Goal: Use online tool/utility: Use online tool/utility

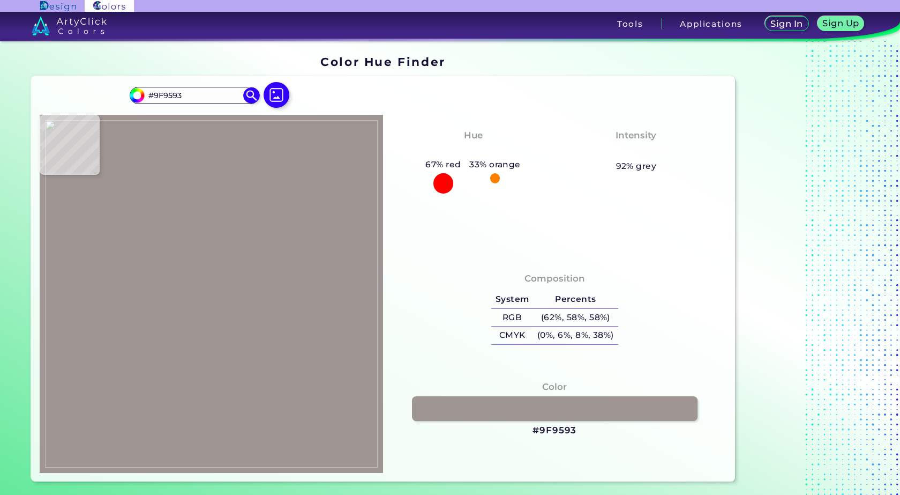
type input "#9f9492"
type input "#9F9492"
type input "#a59d9b"
type input "#A59D9B"
type input "#a39f9e"
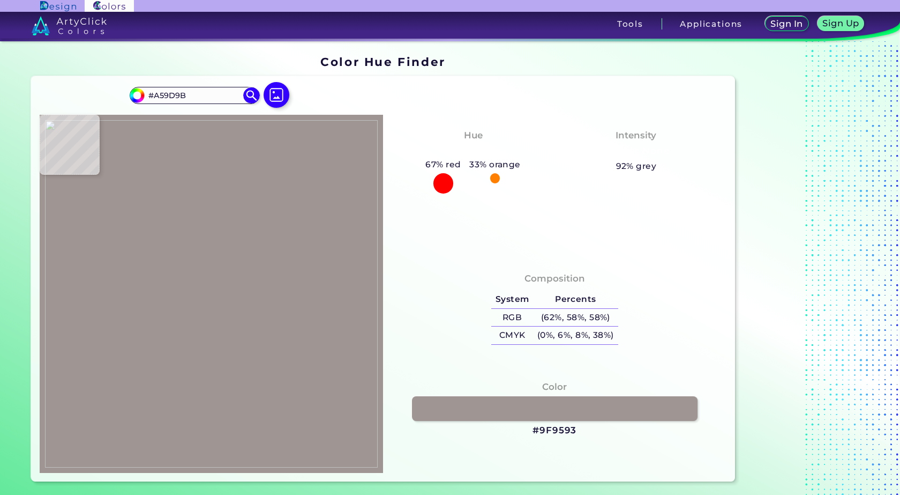
type input "#A39F9E"
type input "#a4a09f"
type input "#A4A09F"
type input "#a6a2a1"
type input "#A6A2A1"
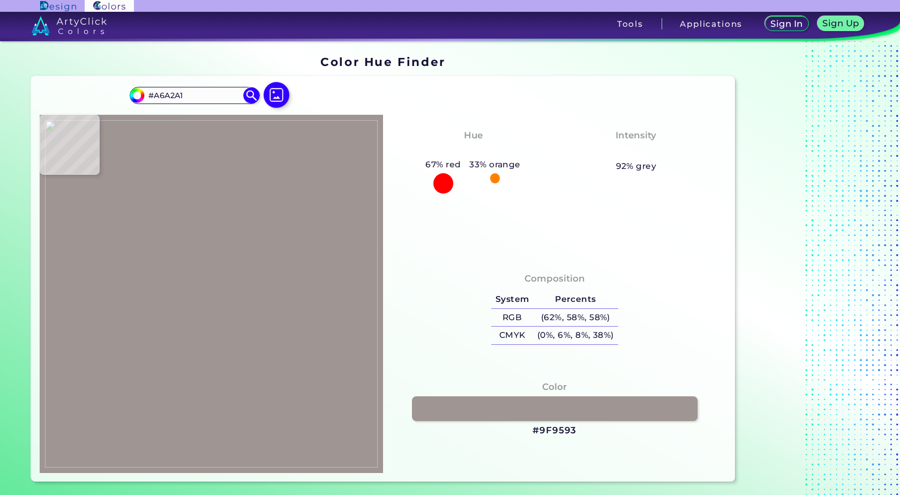
type input "#a29e9d"
type input "#A29E9D"
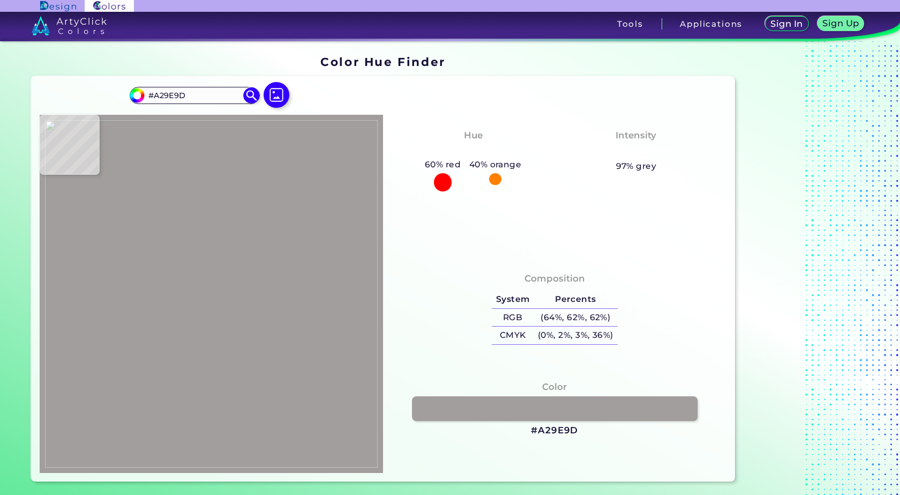
type input "#a4a09f"
type input "#A4A09F"
type input "#a39f9e"
type input "#A39F9E"
type input "#a29e9f"
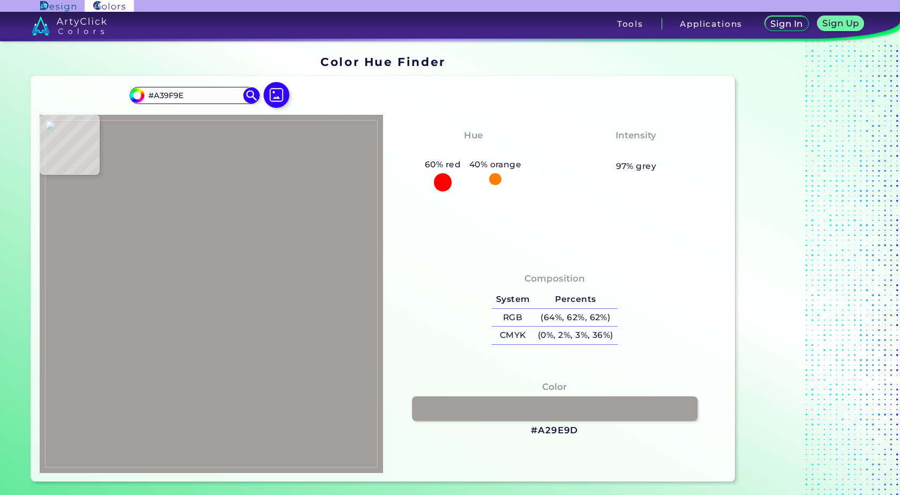
type input "#A29E9F"
type input "#a19d9e"
type input "#A19D9E"
type input "#a09c9d"
type input "#A09C9D"
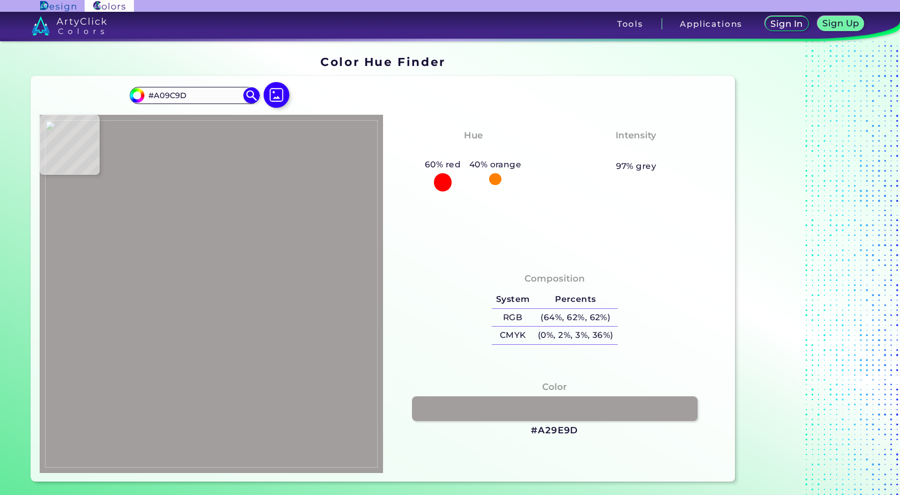
type input "#a19d9e"
type input "#A19D9E"
type input "#9e9c9d"
type input "#9E9C9D"
type input "#a09e9f"
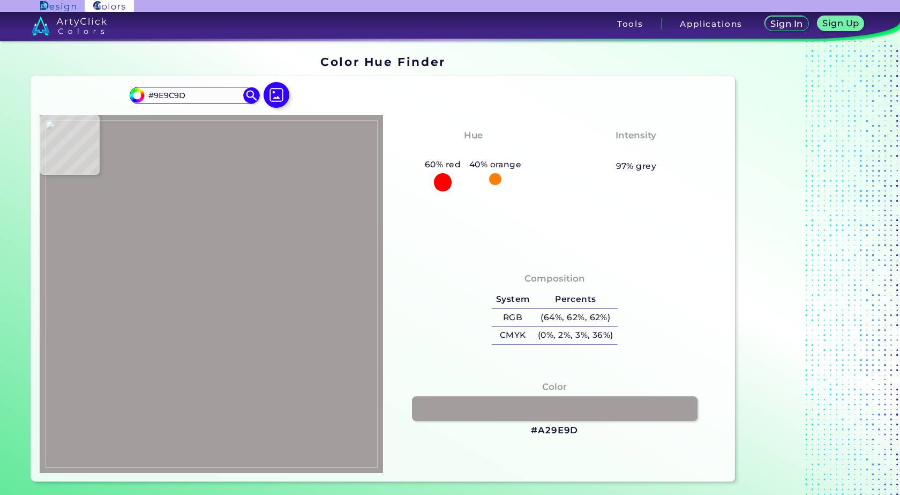
type input "#A09E9F"
type input "#a3a1a2"
type input "#A3A1A2"
type input "#9e9c9d"
type input "#9E9C9D"
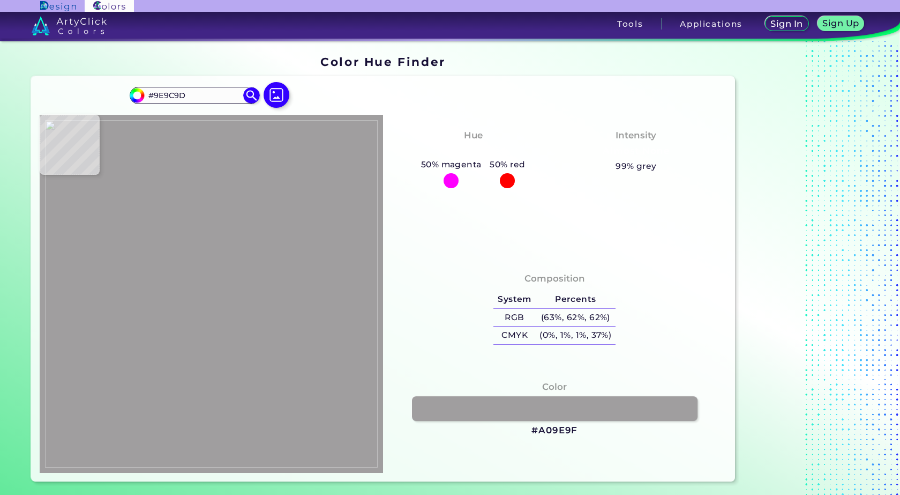
type input "#a09e9f"
type input "#A09E9F"
type input "#9f9d9e"
type input "#9F9D9E"
type input "#9e9c9d"
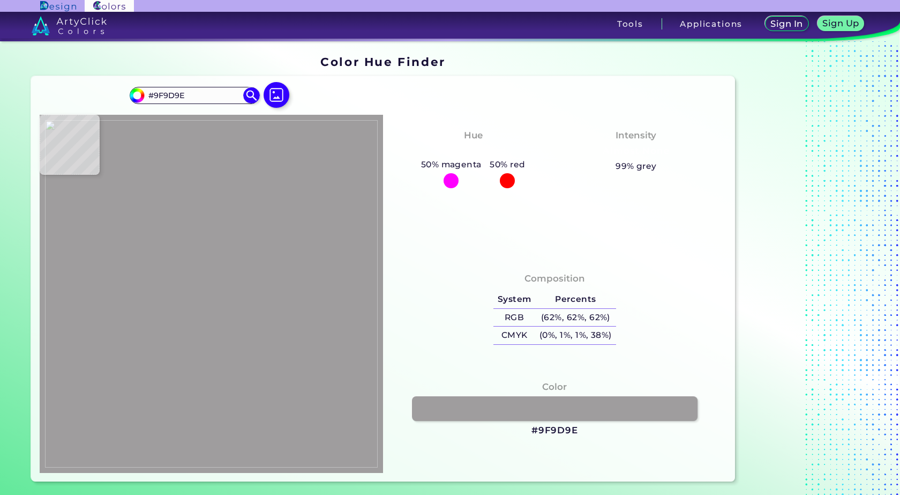
type input "#9E9C9D"
type input "#a19d9e"
type input "#A19D9E"
type input "#a09c9d"
type input "#A09C9D"
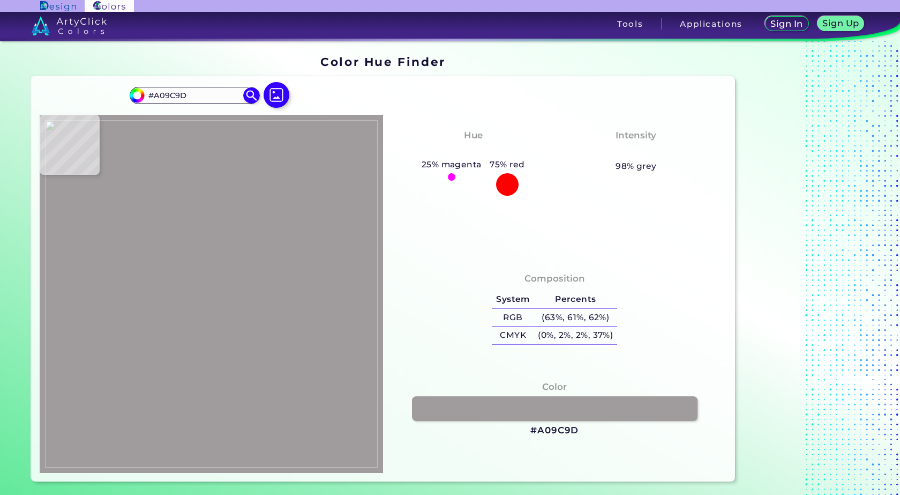
type input "#9e9c9d"
type input "#9E9C9D"
type input "#9f9d9e"
type input "#9F9D9E"
type input "#9e9c9d"
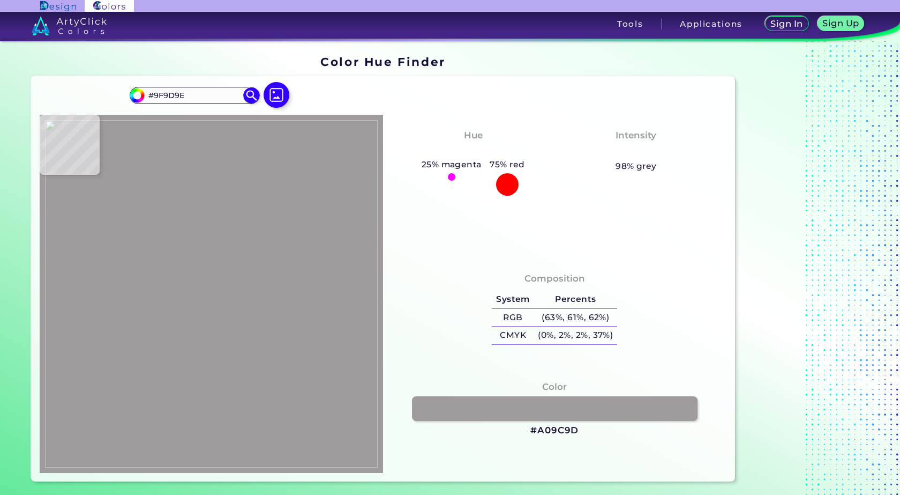
type input "#9E9C9D"
type input "#a19fa0"
type input "#A19FA0"
type input "#9f9d9e"
type input "#9F9D9E"
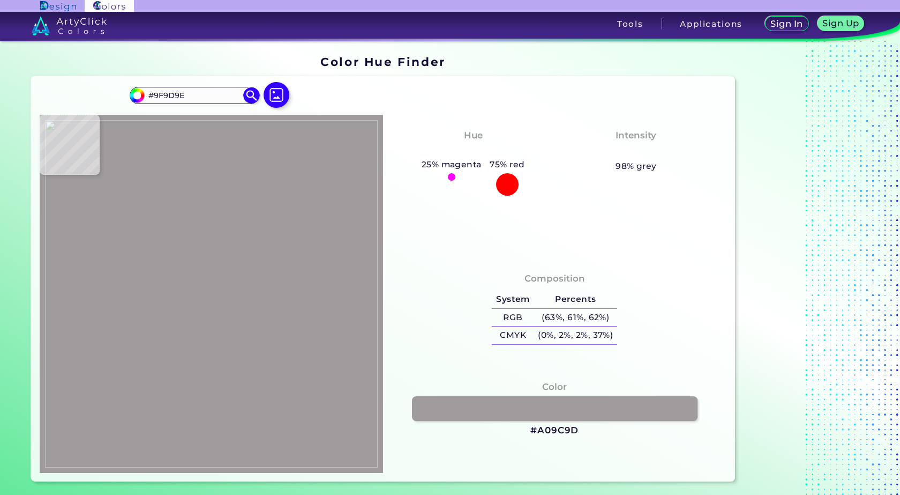
type input "#a2a0a1"
type input "#A2A0A1"
type input "#9f9d9e"
type input "#9F9D9E"
type input "#a19fa0"
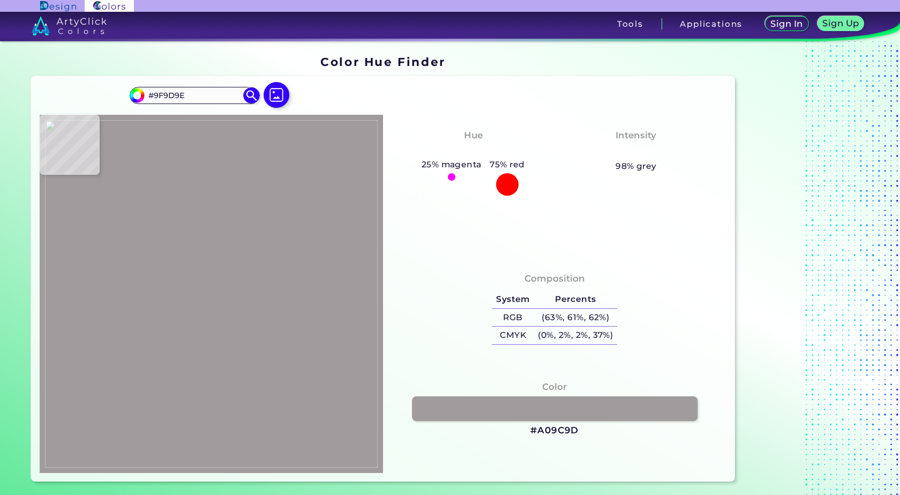
type input "#A19FA0"
type input "#a0a0a0"
type input "#A0A0A0"
type input "#a1a1a1"
type input "#A1A1A1"
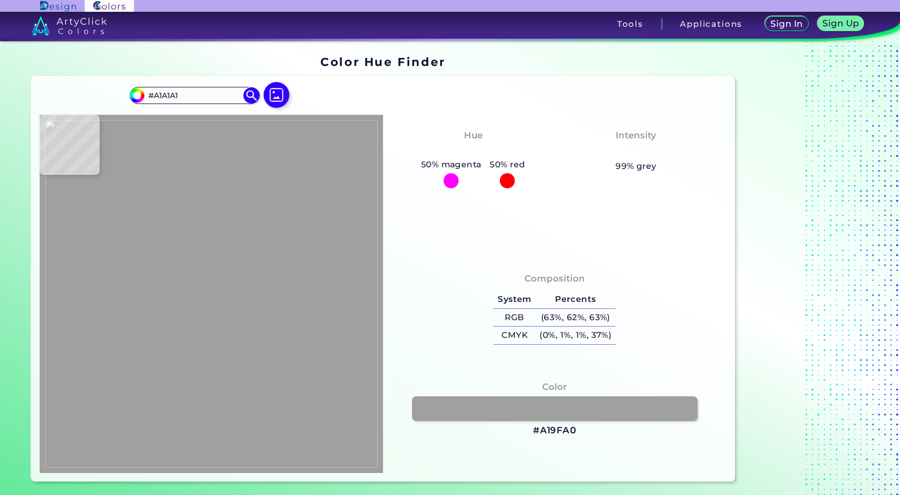
type input "#a0a0a0"
type input "#A0A0A0"
type input "#a19fa0"
type input "#A19FA0"
type input "#a1a1a1"
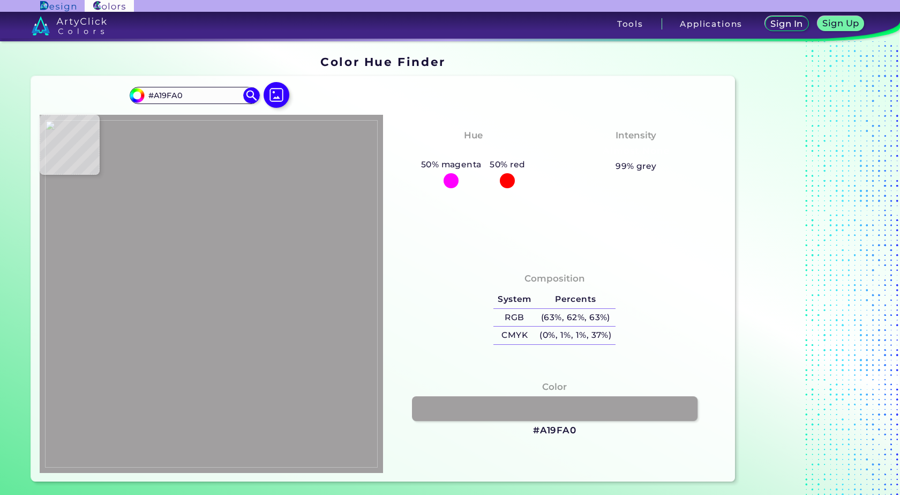
type input "#A1A1A1"
type input "#a0a0a0"
type input "#A0A0A0"
type input "#9f9d9e"
type input "#9F9D9E"
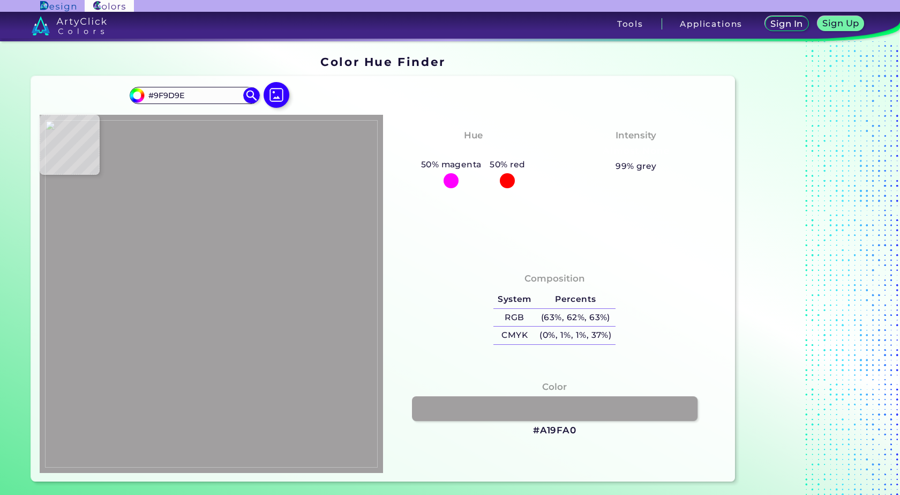
type input "#a09e9f"
type input "#A09E9F"
type input "#9d9b9c"
type input "#9D9B9C"
type input "#a19d9e"
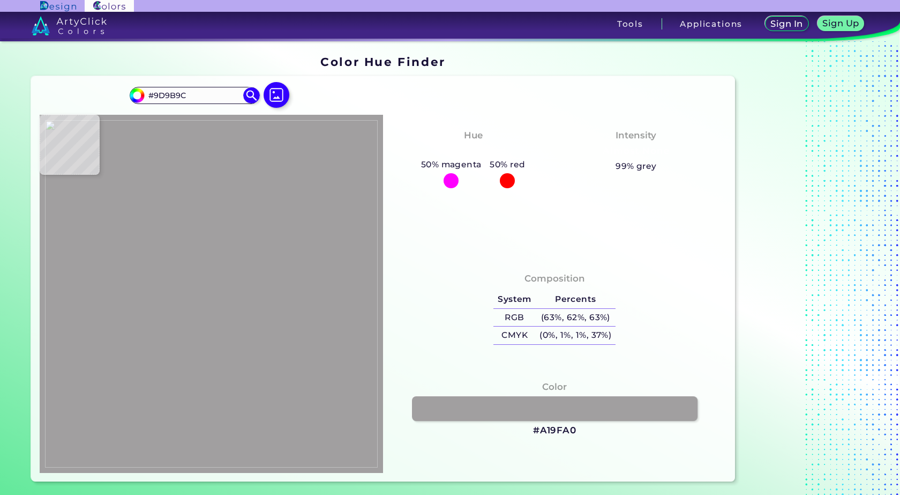
type input "#A19D9E"
type input "#9d9b9c"
type input "#9D9B9C"
type input "#a09e9f"
type input "#A09E9F"
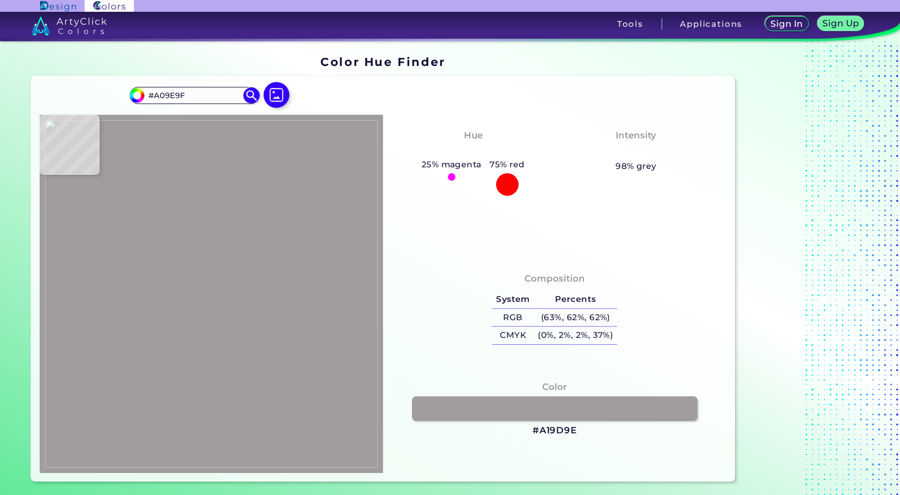
type input "#9e9c9d"
type input "#9E9C9D"
type input "#9f9e9c"
type input "#9F9E9C"
type input "#a19fa0"
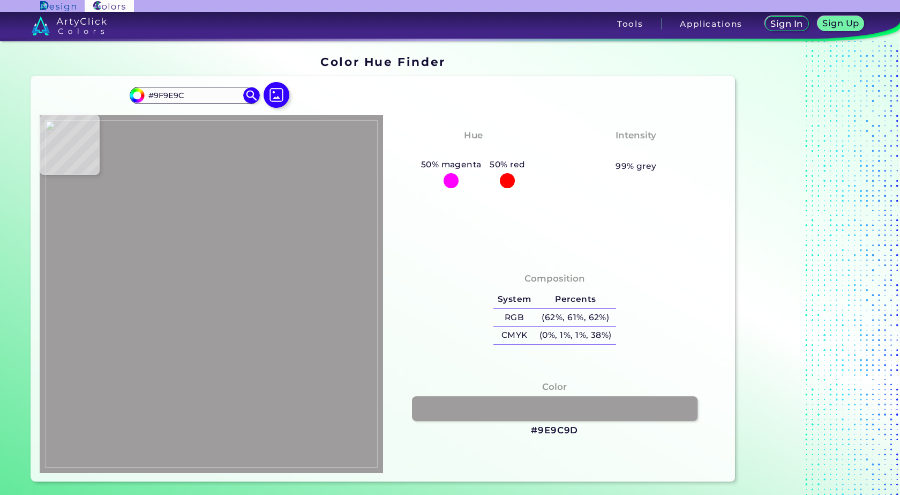
type input "#A19FA0"
type input "#a2a19f"
type input "#A2A19F"
type input "#a5a3a4"
type input "#A5A3A4"
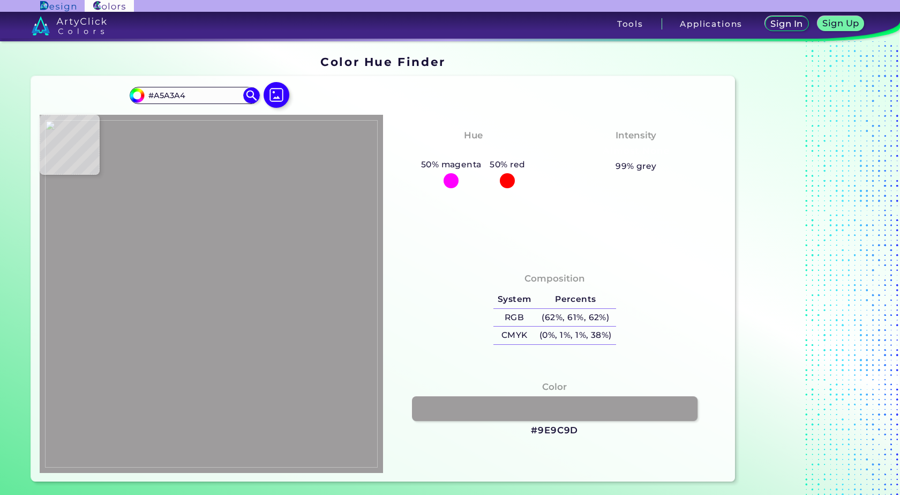
type input "#a8a6a7"
type input "#A8A6A7"
type input "#2d1c1f"
type input "#2D1C1F"
type input "#a4a2a3"
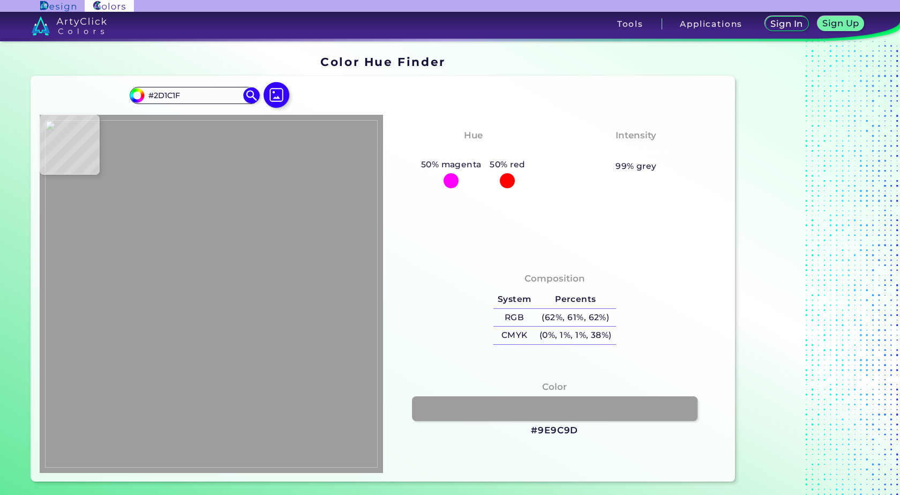
type input "#A4A2A3"
